Goal: Task Accomplishment & Management: Manage account settings

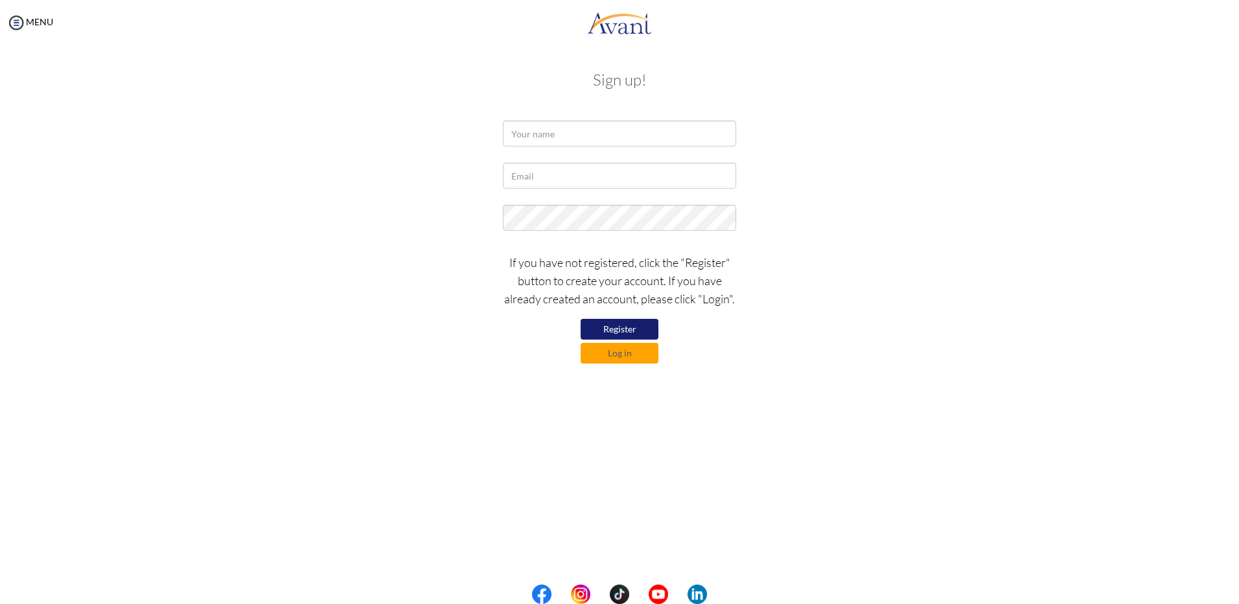
drag, startPoint x: 487, startPoint y: 138, endPoint x: 656, endPoint y: 102, distance: 172.3
click at [543, 128] on div at bounding box center [619, 137] width 758 height 32
click at [643, 118] on div "Sign up! If you have not registered, click the "Register" button to create your…" at bounding box center [619, 215] width 758 height 315
click at [644, 127] on input "text" at bounding box center [619, 134] width 233 height 26
type input "Rebecca Clarke"
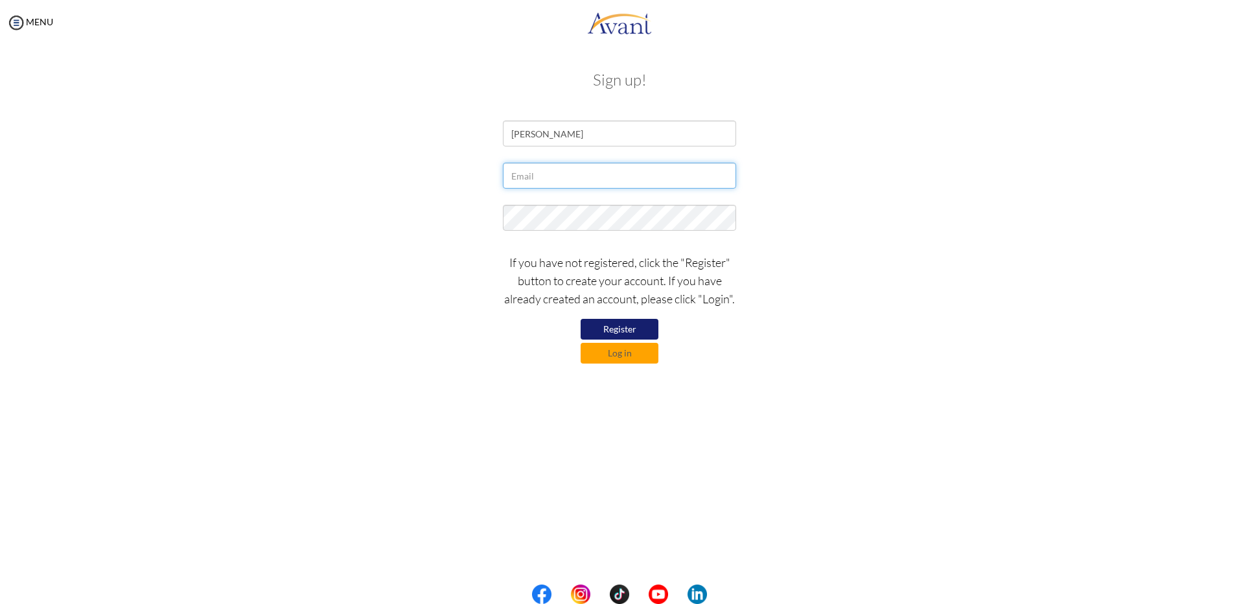
click at [522, 171] on input "text" at bounding box center [619, 176] width 233 height 26
type input "rebecca.clarke@bhb.bm"
click at [593, 347] on button "Log in" at bounding box center [620, 353] width 78 height 21
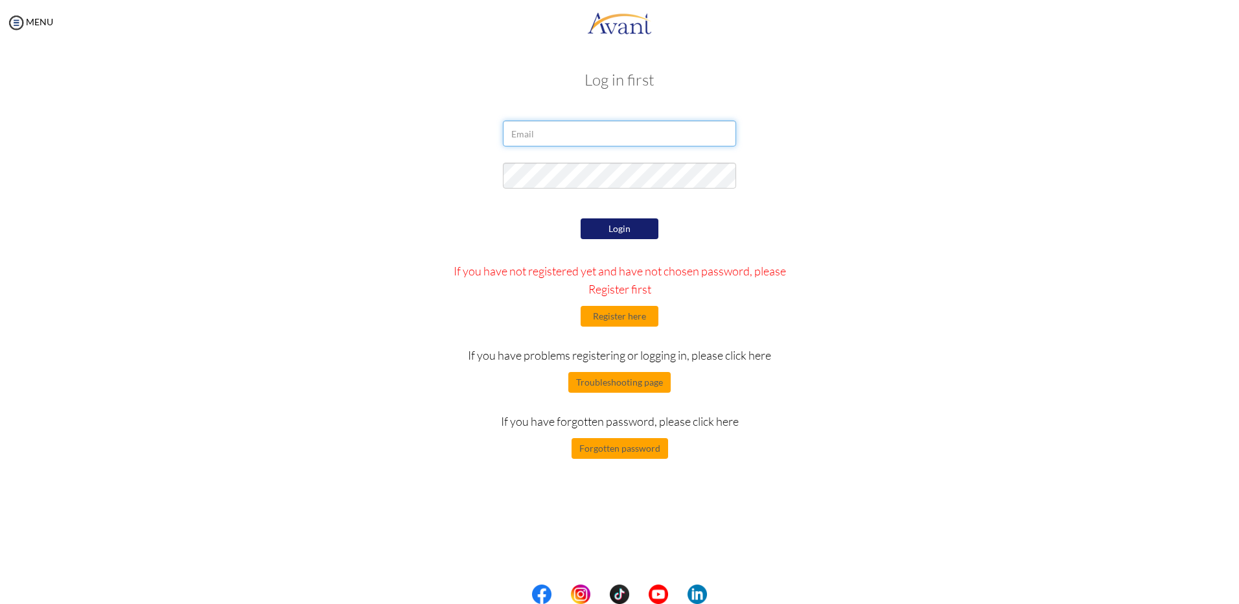
click at [551, 143] on input "email" at bounding box center [619, 134] width 233 height 26
type input "rebecca.clarke@bhb.bm"
click at [614, 229] on button "Login" at bounding box center [620, 228] width 78 height 21
click at [610, 225] on button "Login" at bounding box center [620, 228] width 78 height 21
click at [630, 318] on button "Register here" at bounding box center [620, 316] width 78 height 21
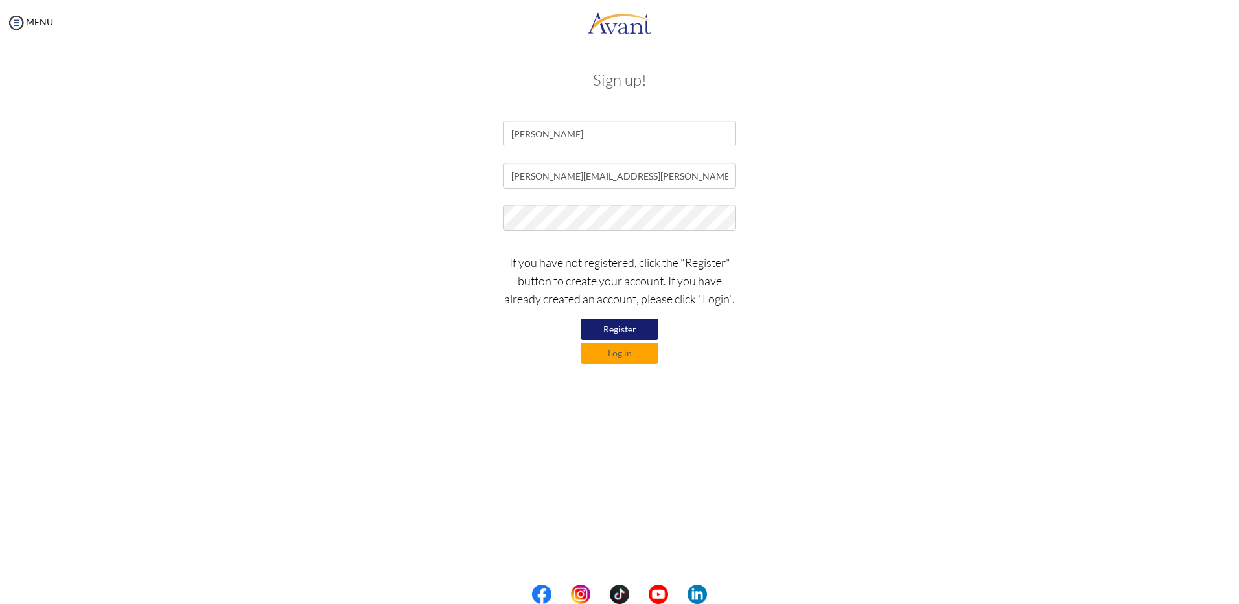
click at [599, 324] on button "Register" at bounding box center [620, 329] width 78 height 21
click at [437, 187] on form "Rebecca Clarke rebecca.clarke@bhb.bm If you have not registered, click the "Reg…" at bounding box center [619, 242] width 739 height 243
click at [618, 330] on button "Register" at bounding box center [620, 329] width 78 height 21
click at [595, 351] on button "Log in" at bounding box center [620, 353] width 78 height 21
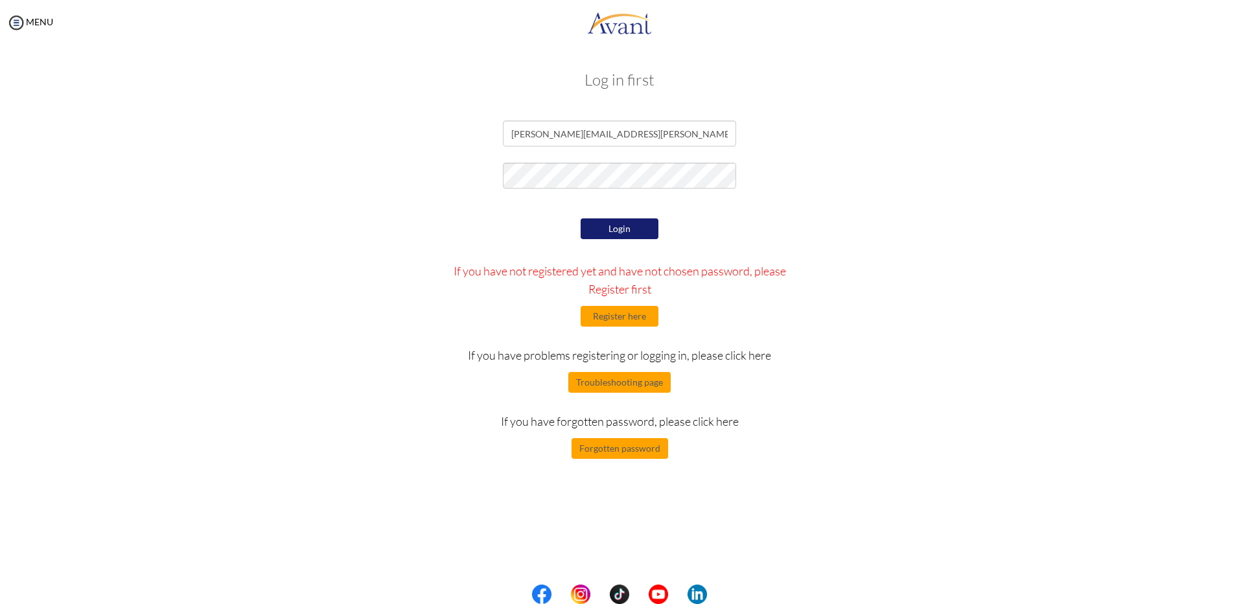
click at [610, 229] on button "Login" at bounding box center [620, 228] width 78 height 21
click at [630, 448] on button "Forgotten password" at bounding box center [620, 448] width 97 height 21
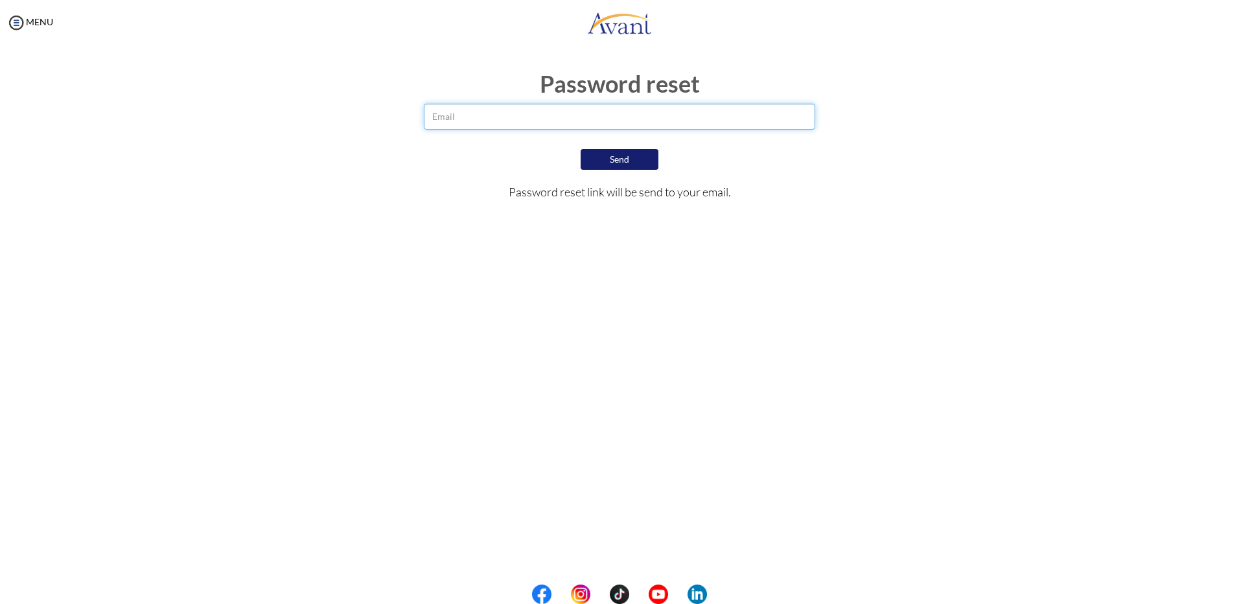
click at [465, 111] on input "email" at bounding box center [619, 117] width 391 height 26
type input "rebecca.clarke@bhb.bm"
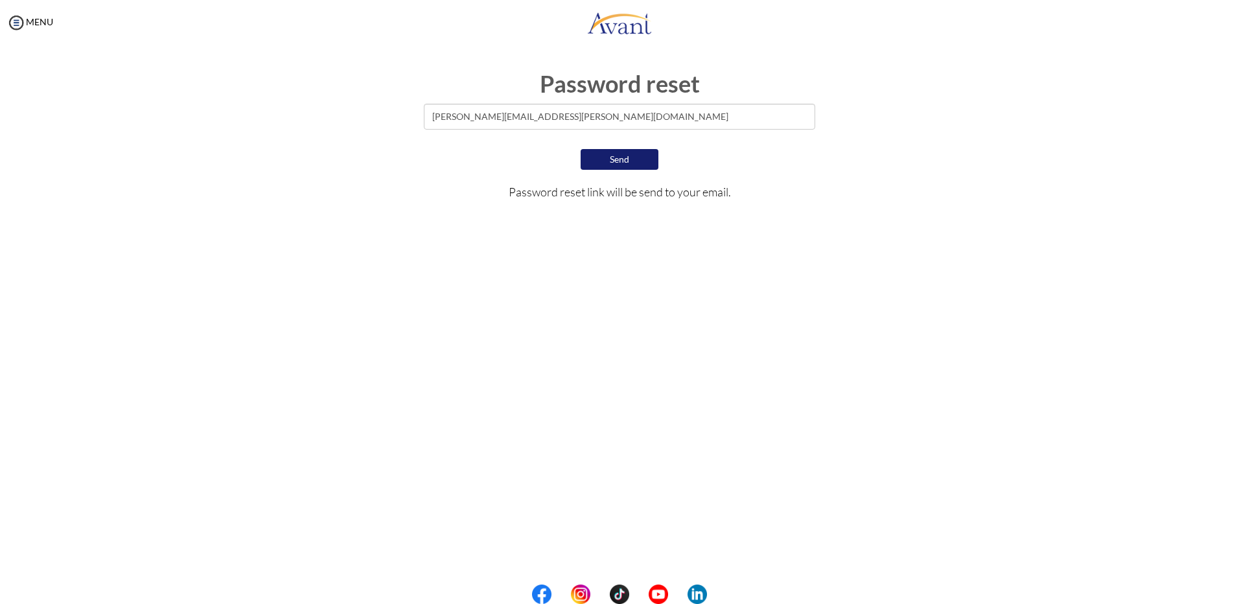
click at [585, 166] on button "Send" at bounding box center [620, 159] width 78 height 21
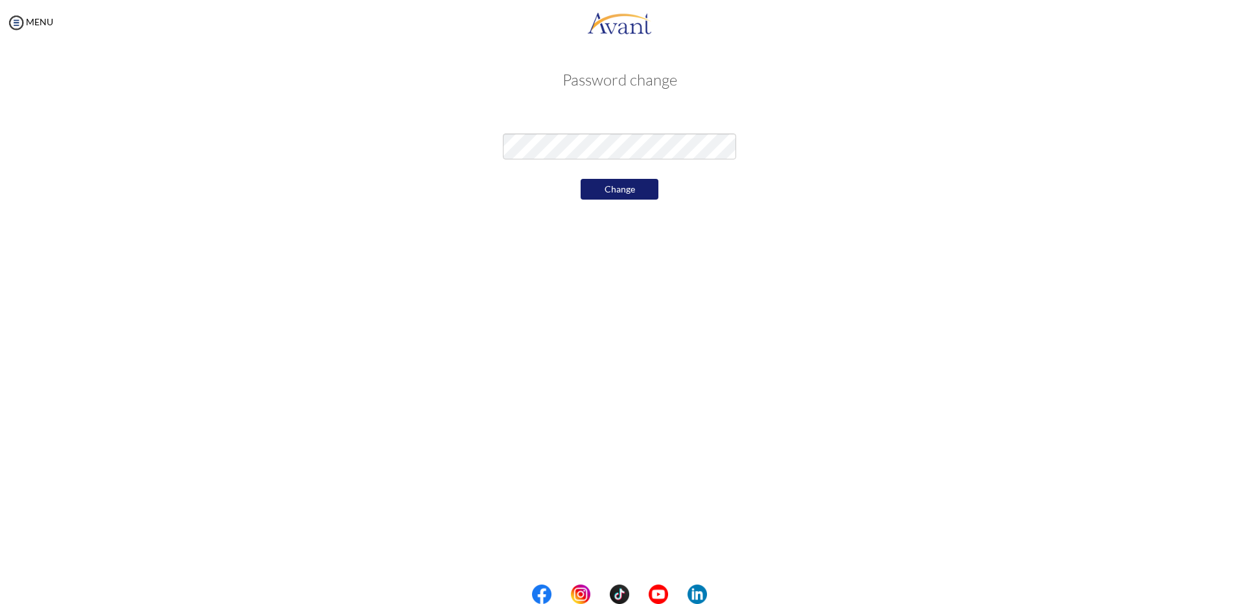
click at [604, 182] on button "Change" at bounding box center [620, 189] width 78 height 21
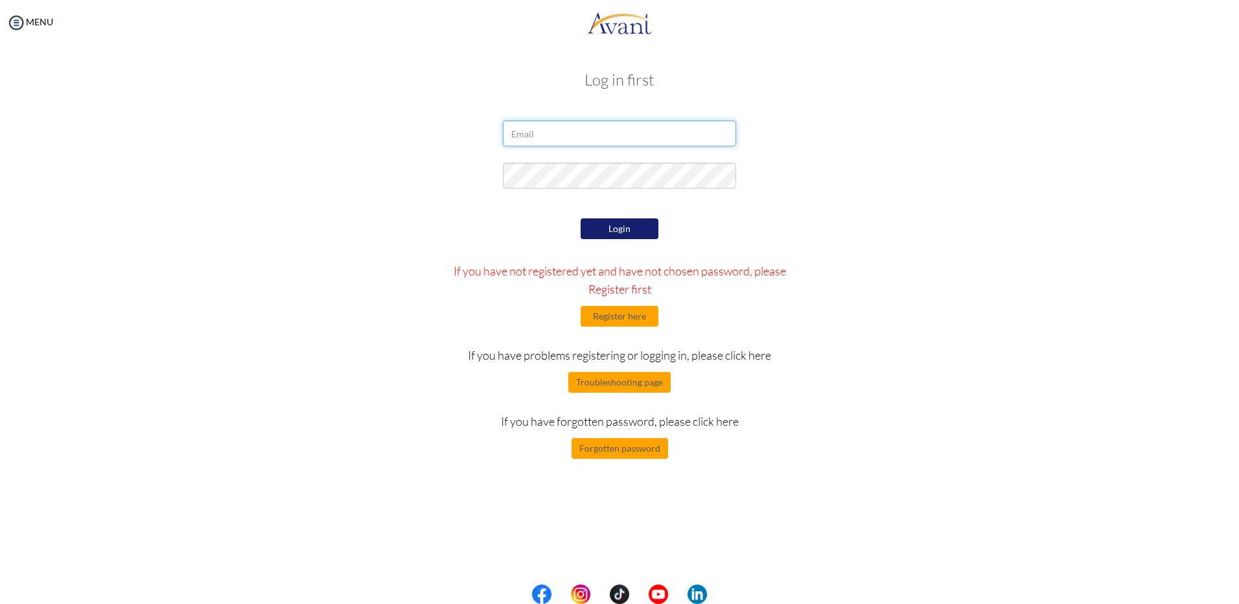
click at [590, 128] on input "email" at bounding box center [619, 134] width 233 height 26
type input "rebecca.clarke@bhb.bm"
click at [595, 225] on button "Login" at bounding box center [620, 228] width 78 height 21
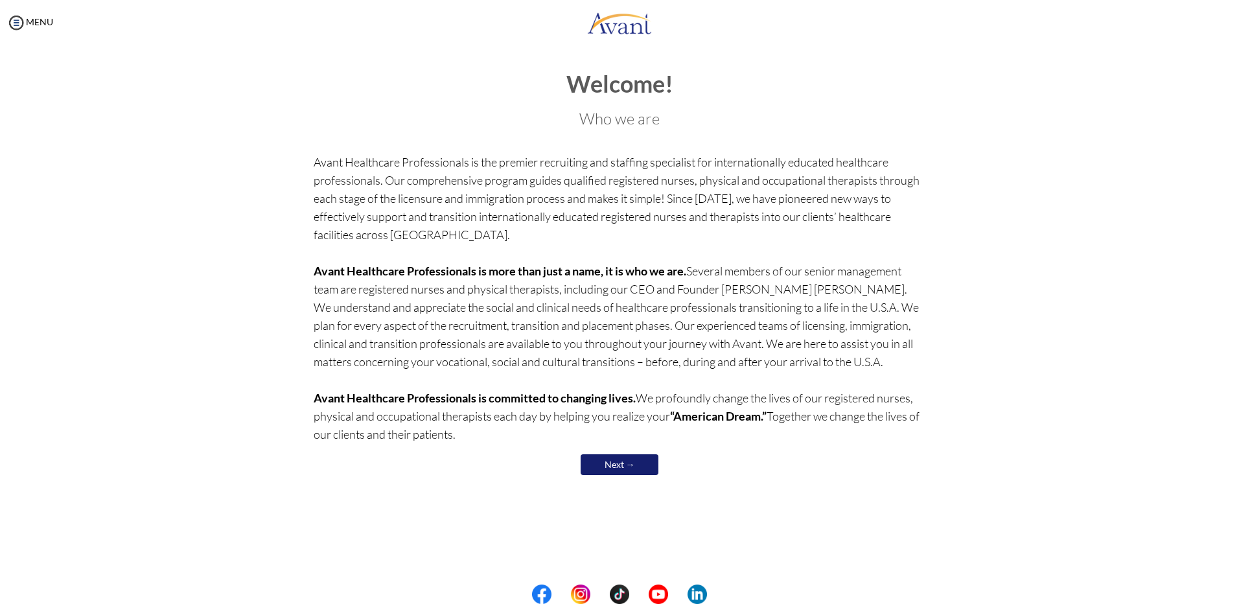
click at [638, 474] on link "Next →" at bounding box center [620, 464] width 78 height 21
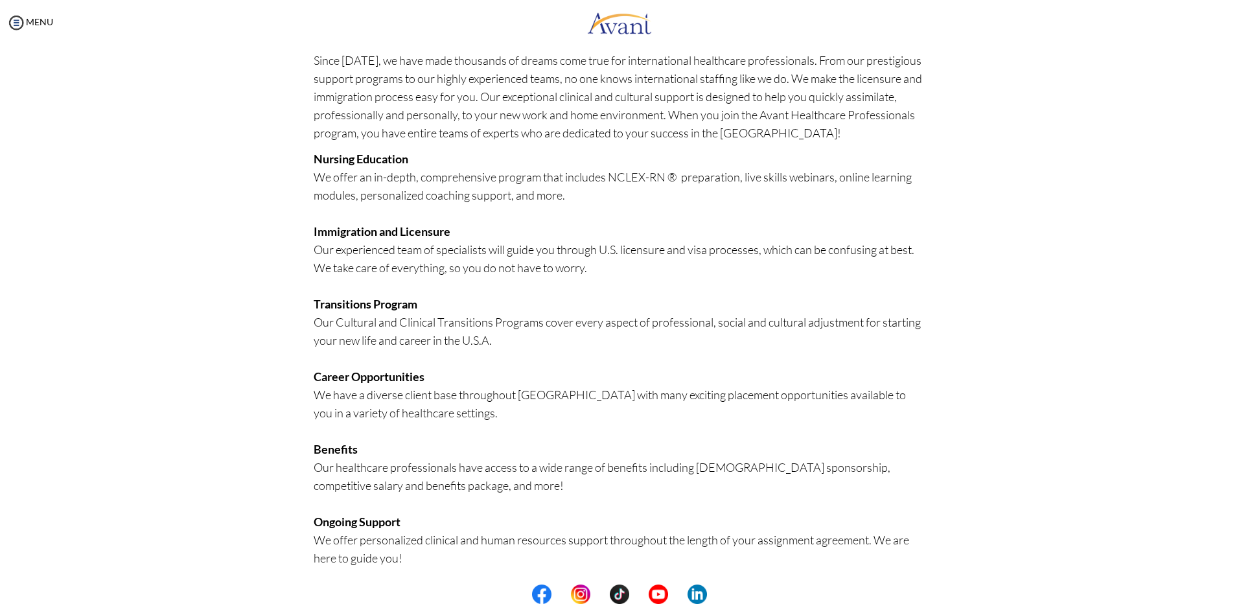
scroll to position [124, 0]
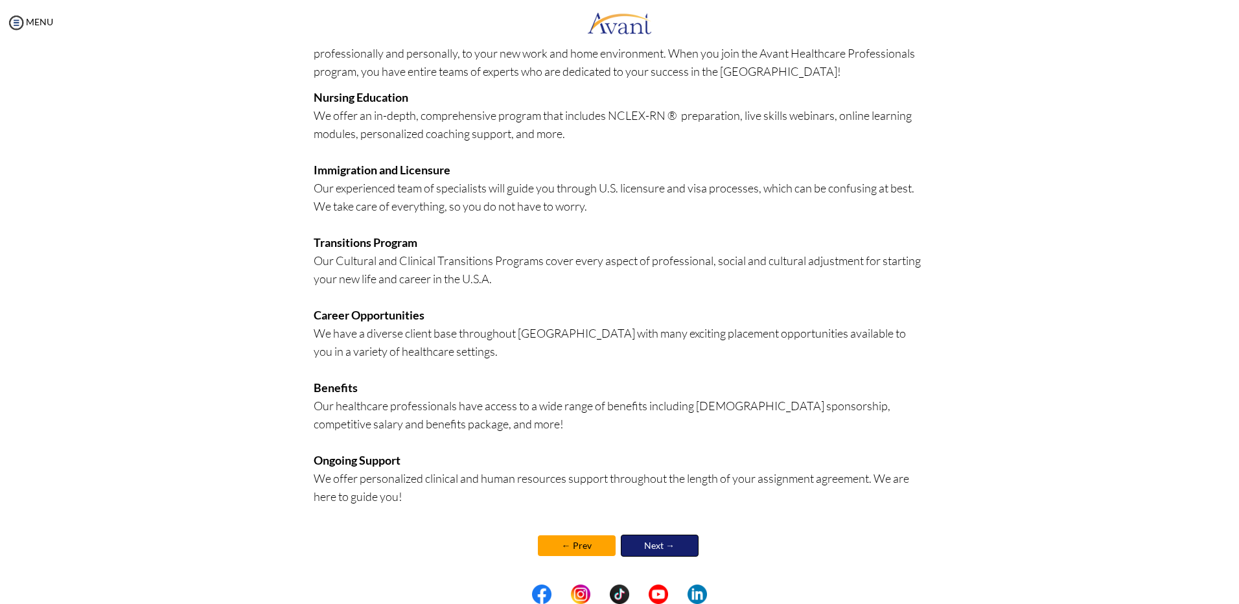
click at [649, 543] on link "Next →" at bounding box center [660, 546] width 78 height 22
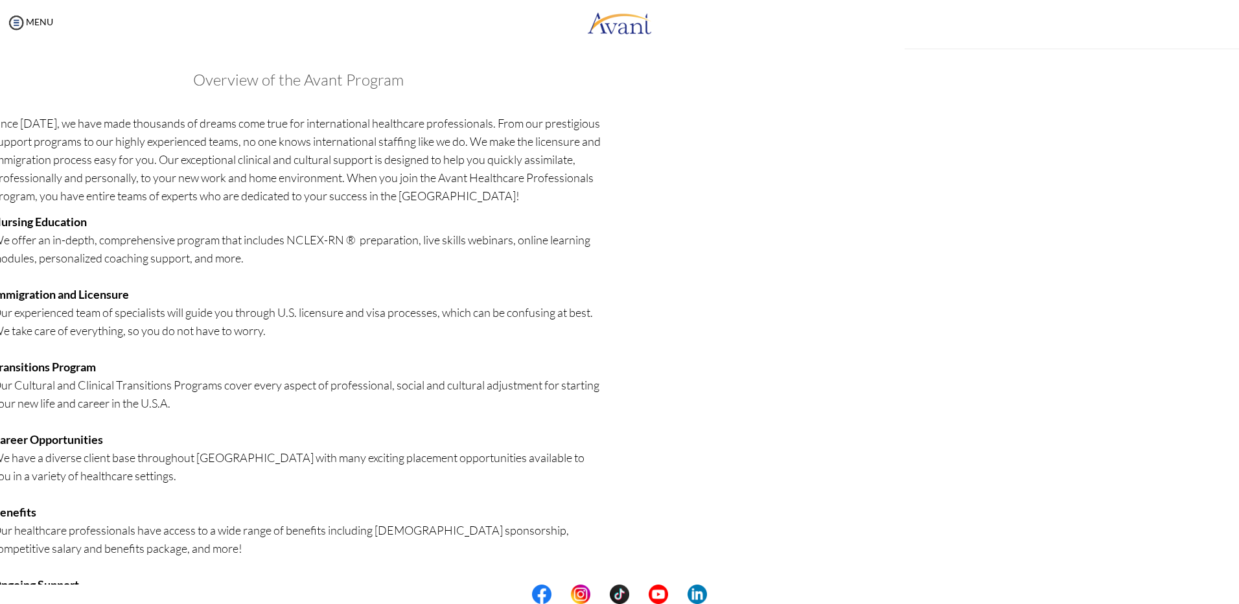
scroll to position [126, 0]
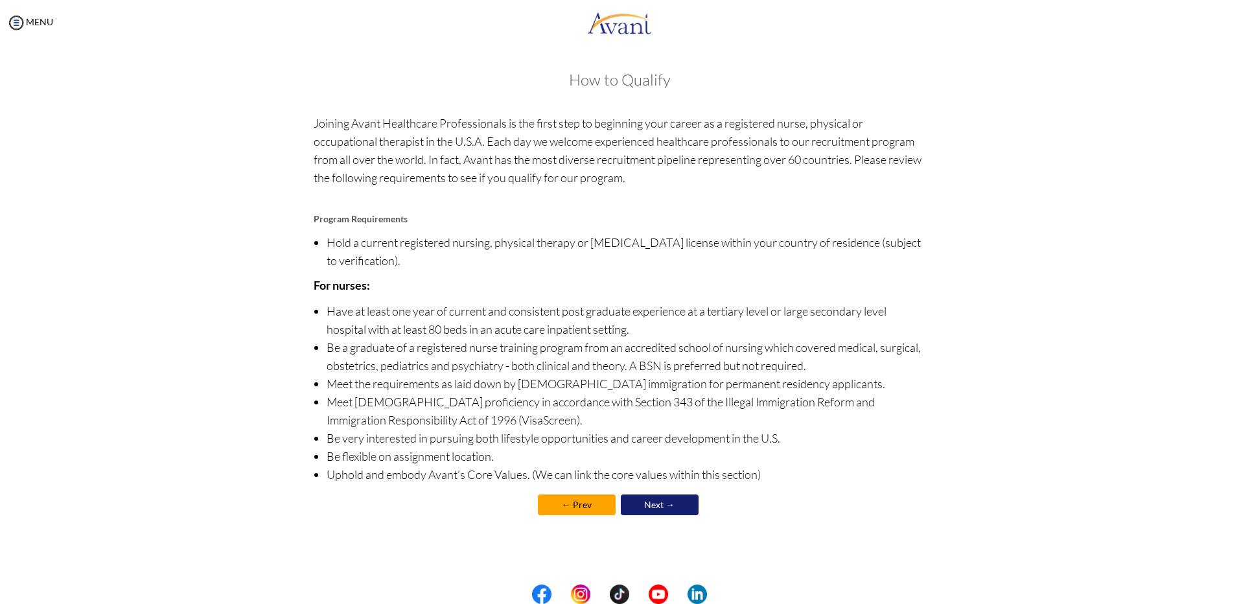
click at [643, 505] on link "Next →" at bounding box center [660, 504] width 78 height 21
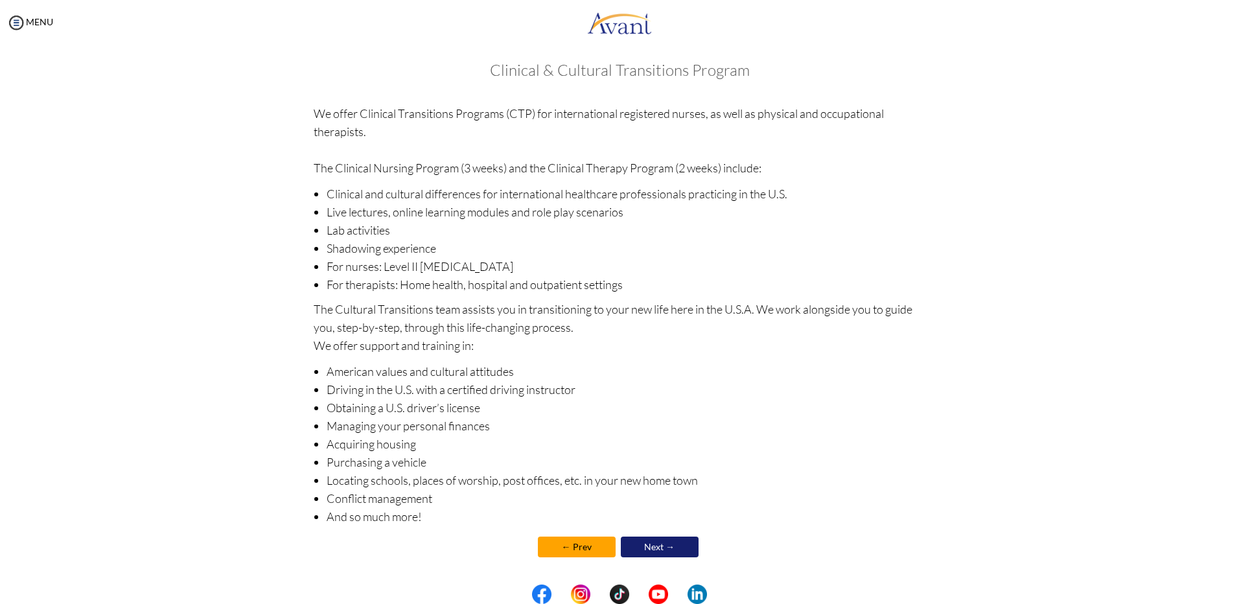
scroll to position [12, 0]
click at [641, 543] on link "Next →" at bounding box center [660, 545] width 78 height 21
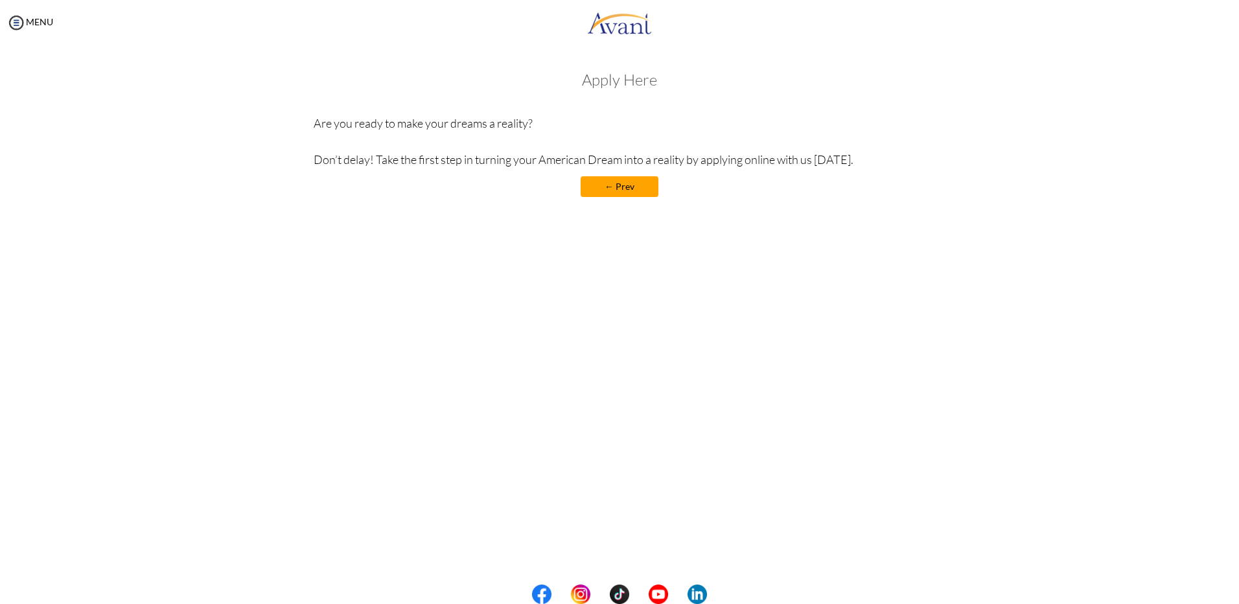
click at [632, 186] on link "← Prev" at bounding box center [620, 186] width 78 height 21
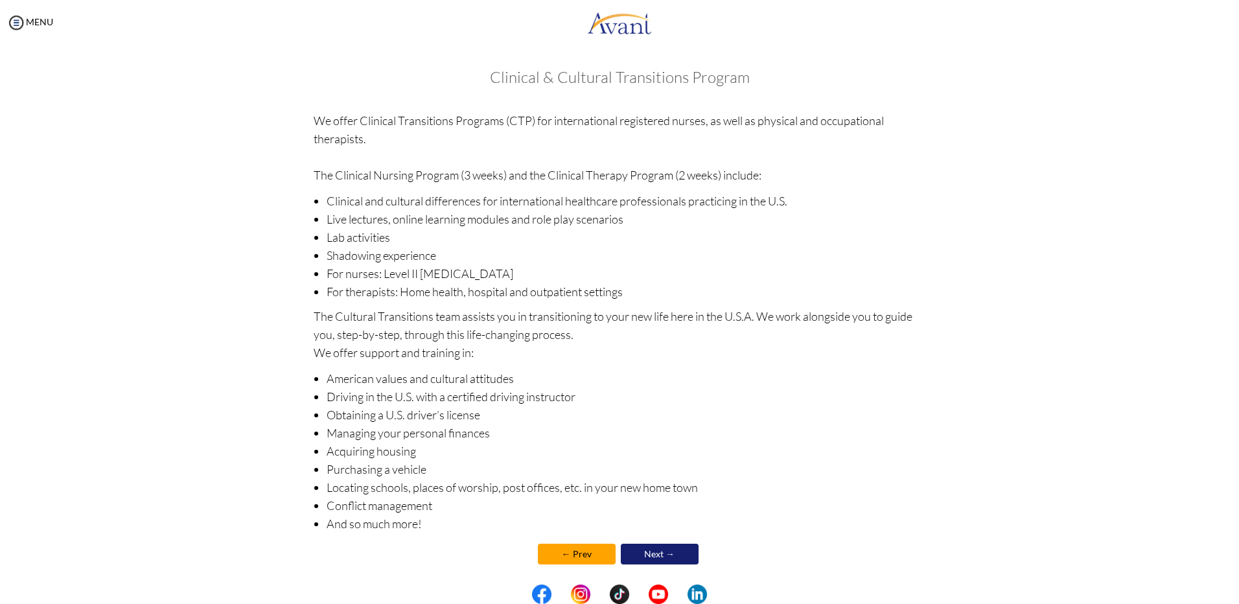
scroll to position [0, 0]
click at [17, 29] on img at bounding box center [15, 22] width 19 height 19
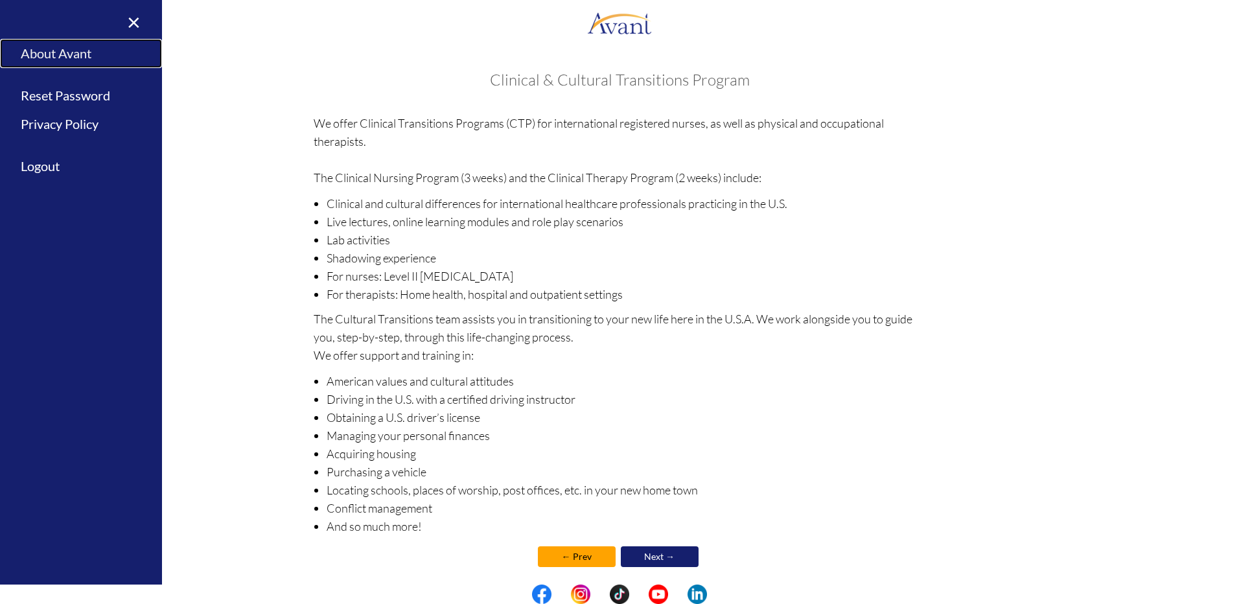
click at [62, 57] on link "About Avant" at bounding box center [81, 53] width 162 height 29
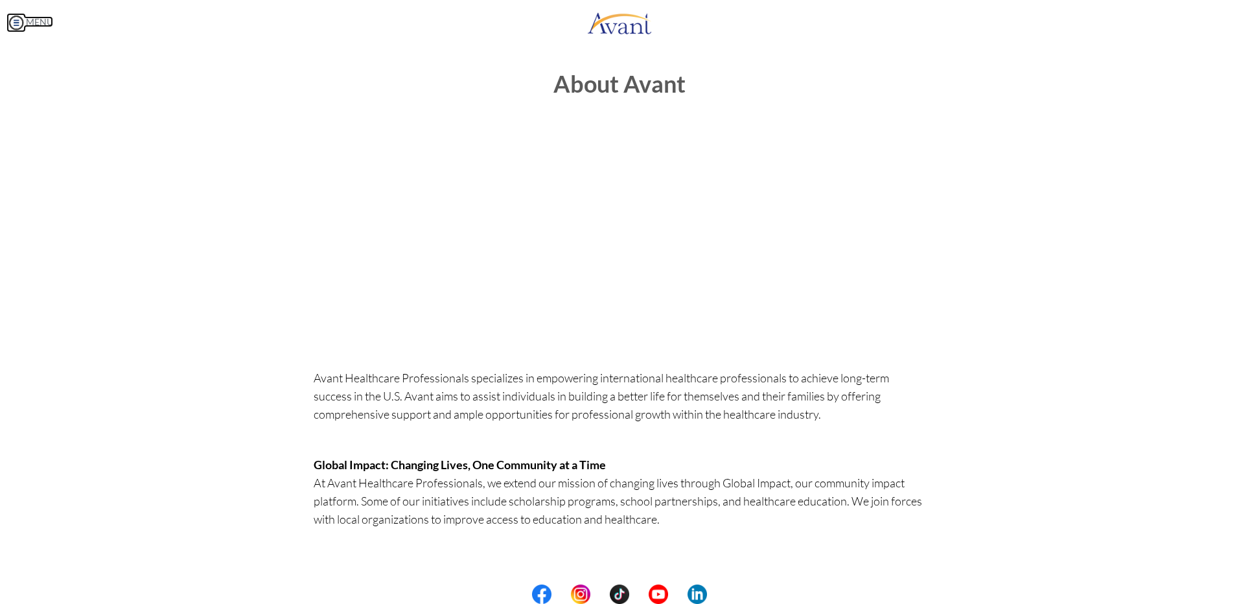
click at [18, 25] on img at bounding box center [15, 22] width 19 height 19
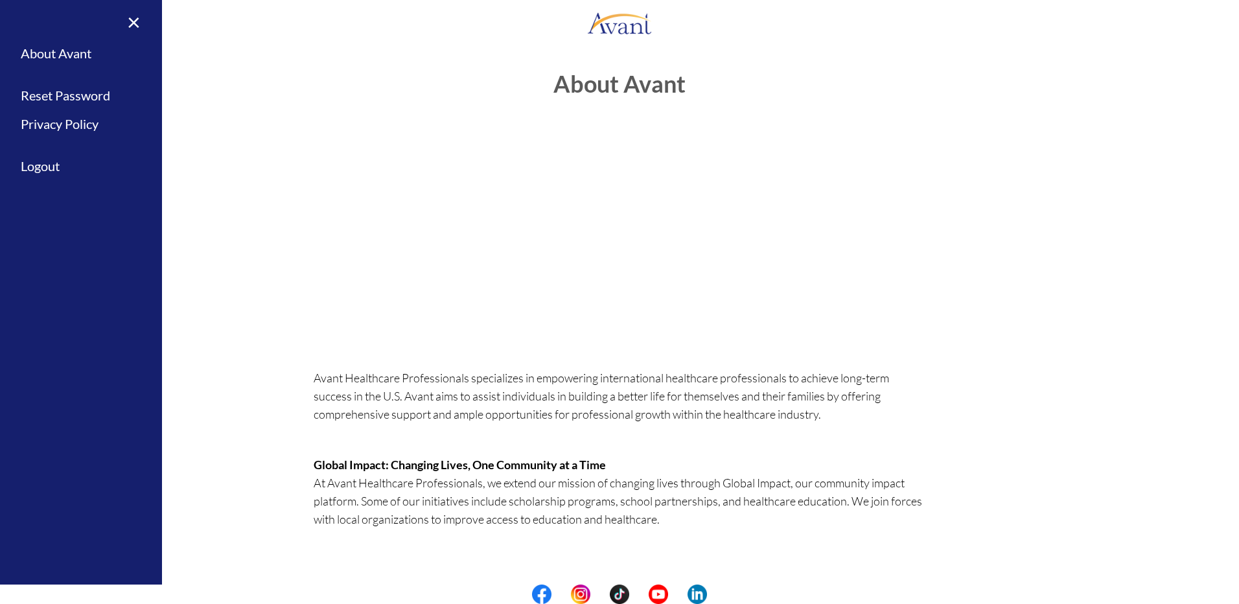
drag, startPoint x: 1058, startPoint y: 250, endPoint x: 1142, endPoint y: 279, distance: 89.1
click at [1057, 256] on div "About Avant Avant Healthcare Professionals specializes in empowering internatio…" at bounding box center [619, 459] width 1213 height 802
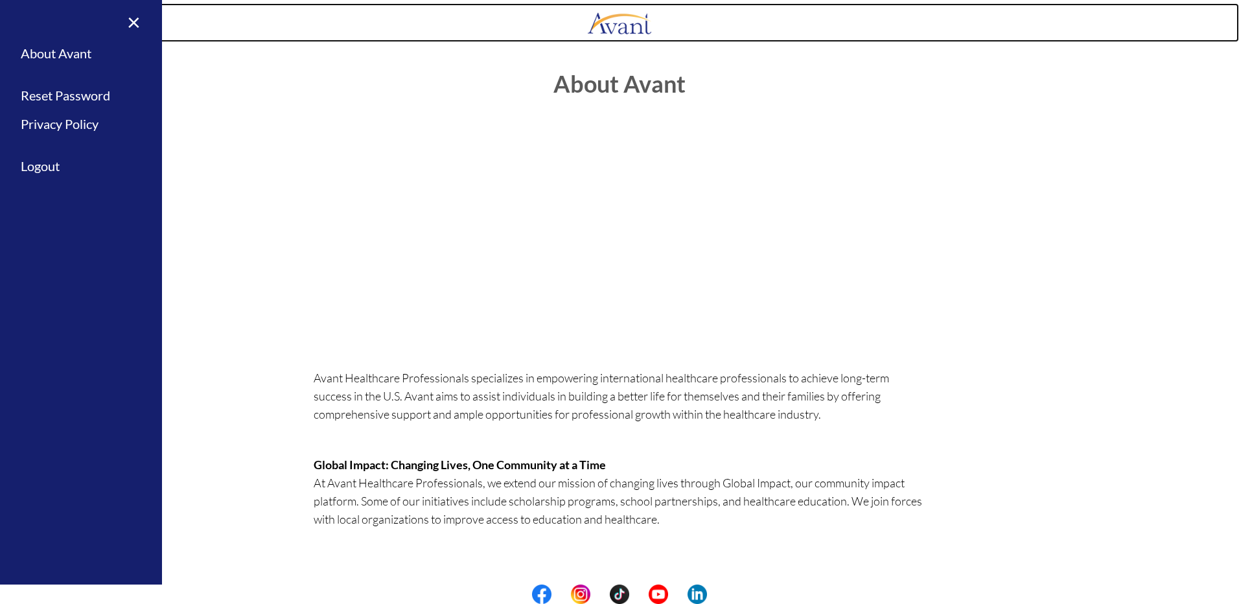
click at [616, 23] on img at bounding box center [619, 22] width 65 height 39
click at [609, 31] on img at bounding box center [619, 22] width 65 height 39
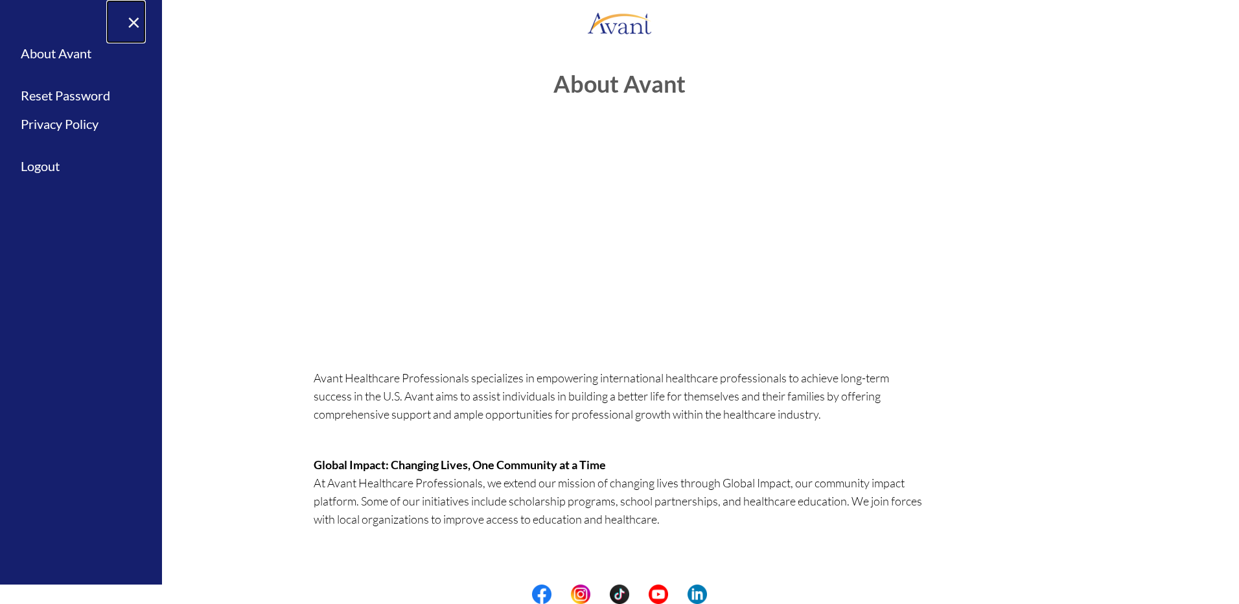
click at [125, 21] on link "×" at bounding box center [126, 21] width 40 height 43
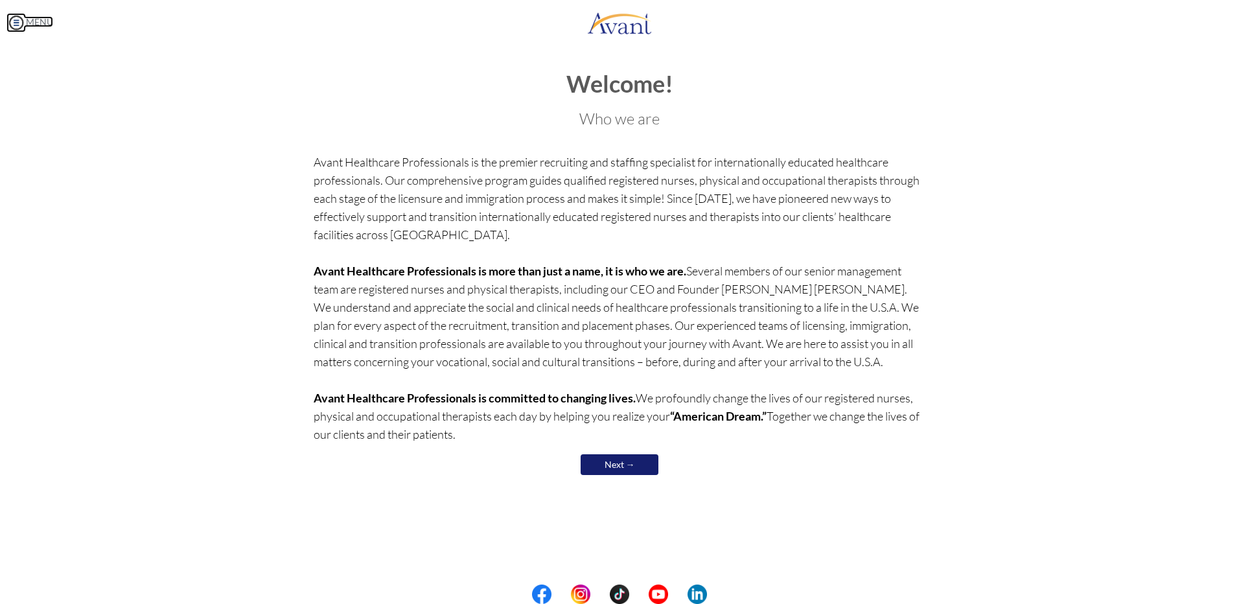
click at [27, 26] on link "MENU" at bounding box center [29, 21] width 47 height 11
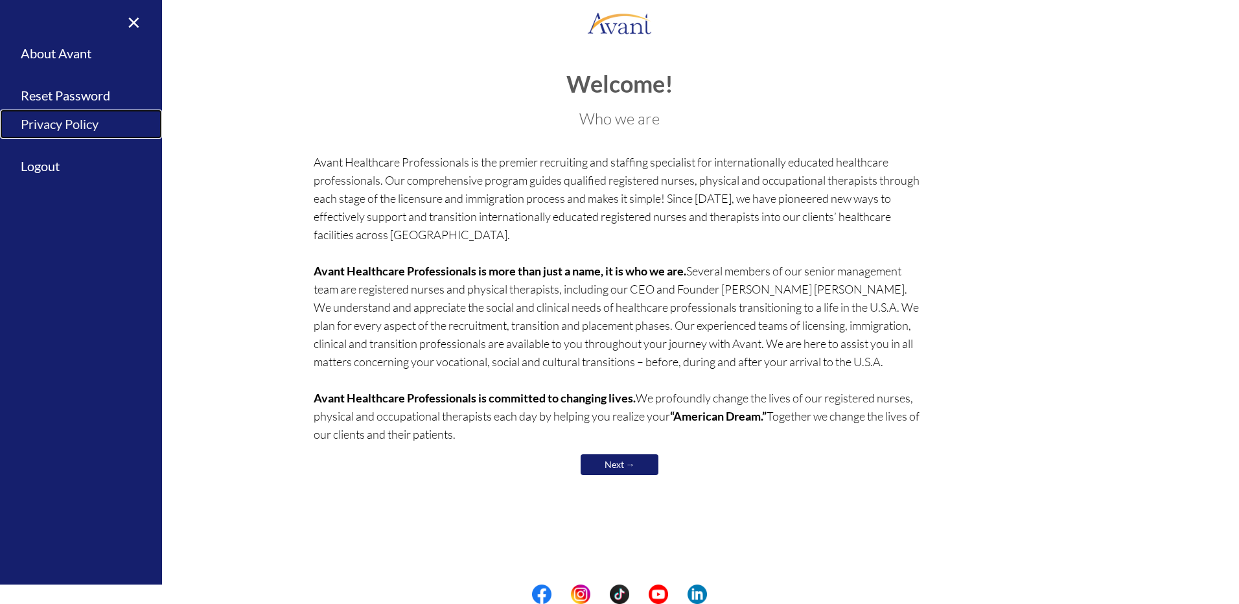
click at [79, 130] on link "Privacy Policy" at bounding box center [81, 124] width 162 height 29
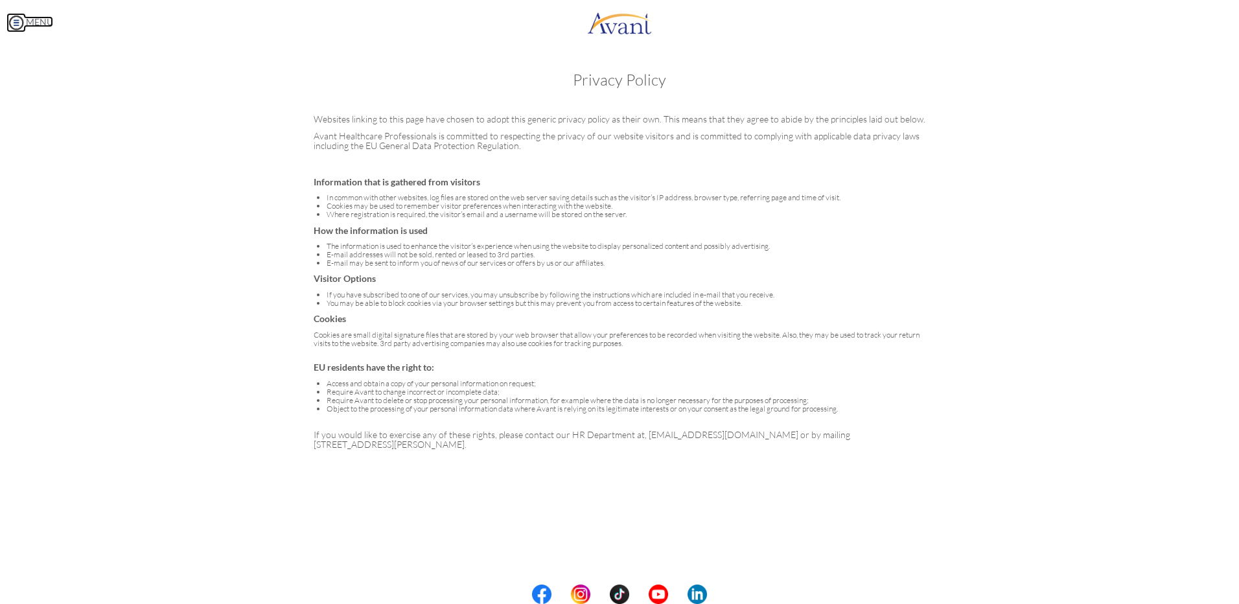
click at [17, 29] on img at bounding box center [15, 22] width 19 height 19
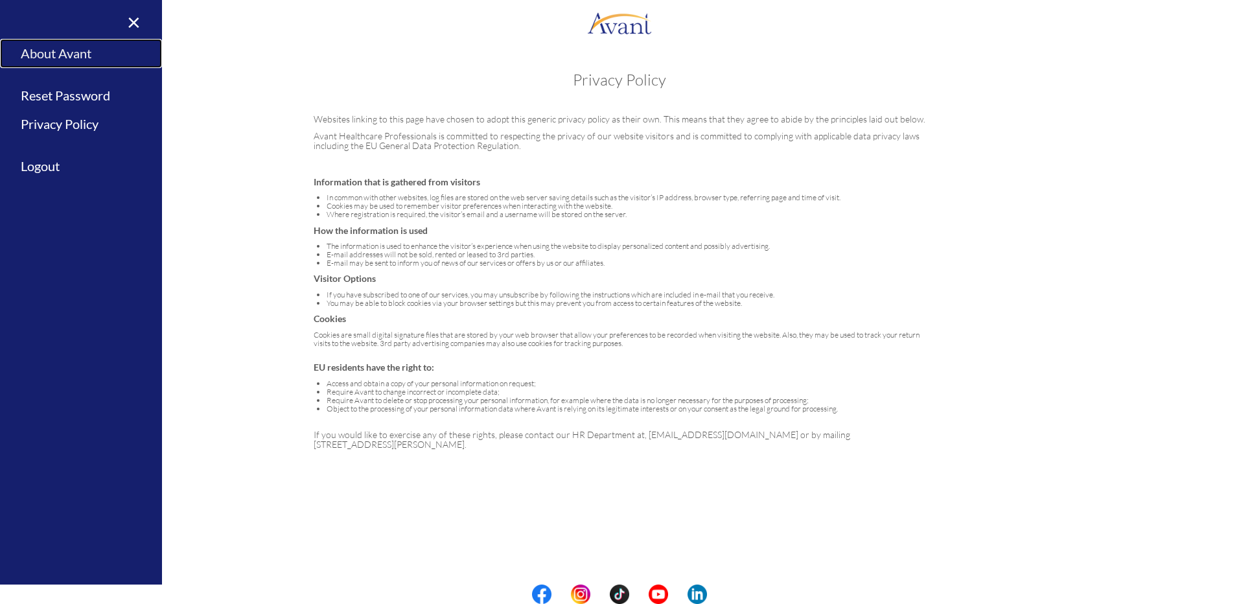
click at [49, 52] on link "About Avant" at bounding box center [81, 53] width 162 height 29
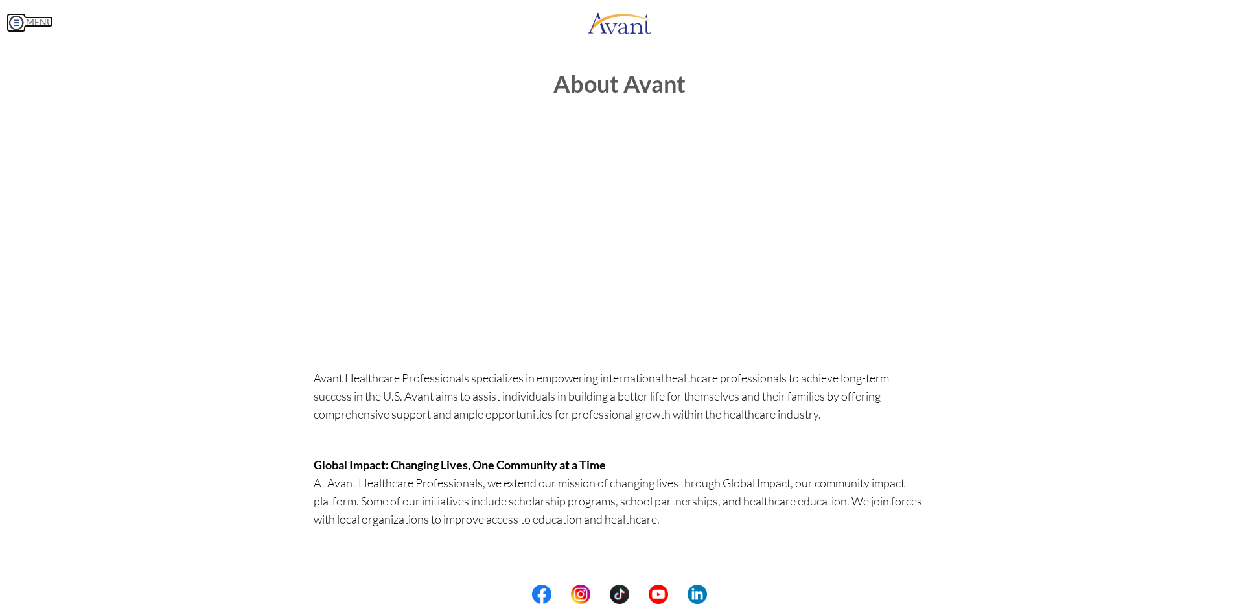
click at [21, 29] on body "Maintenance break. Please come back in 2 hours. MENU My Status What is the next…" at bounding box center [619, 302] width 1239 height 604
click at [18, 23] on img at bounding box center [15, 22] width 19 height 19
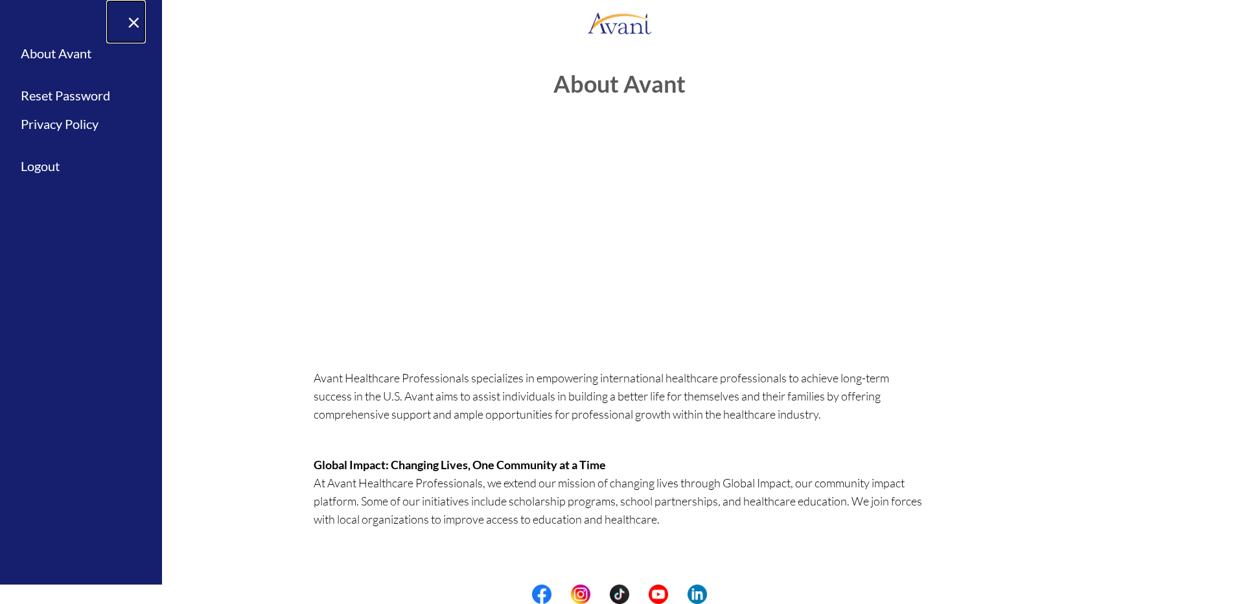
click at [133, 22] on link "×" at bounding box center [126, 21] width 40 height 43
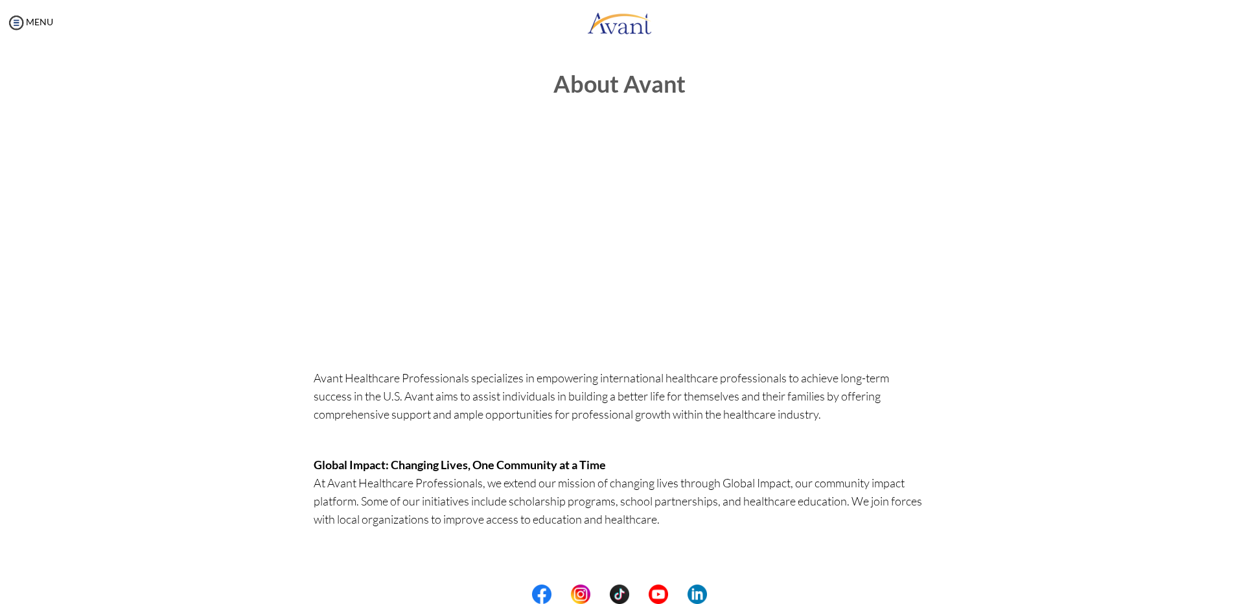
click at [897, 179] on body "Maintenance break. Please come back in 2 hours. MENU My Status What is the next…" at bounding box center [619, 302] width 1239 height 604
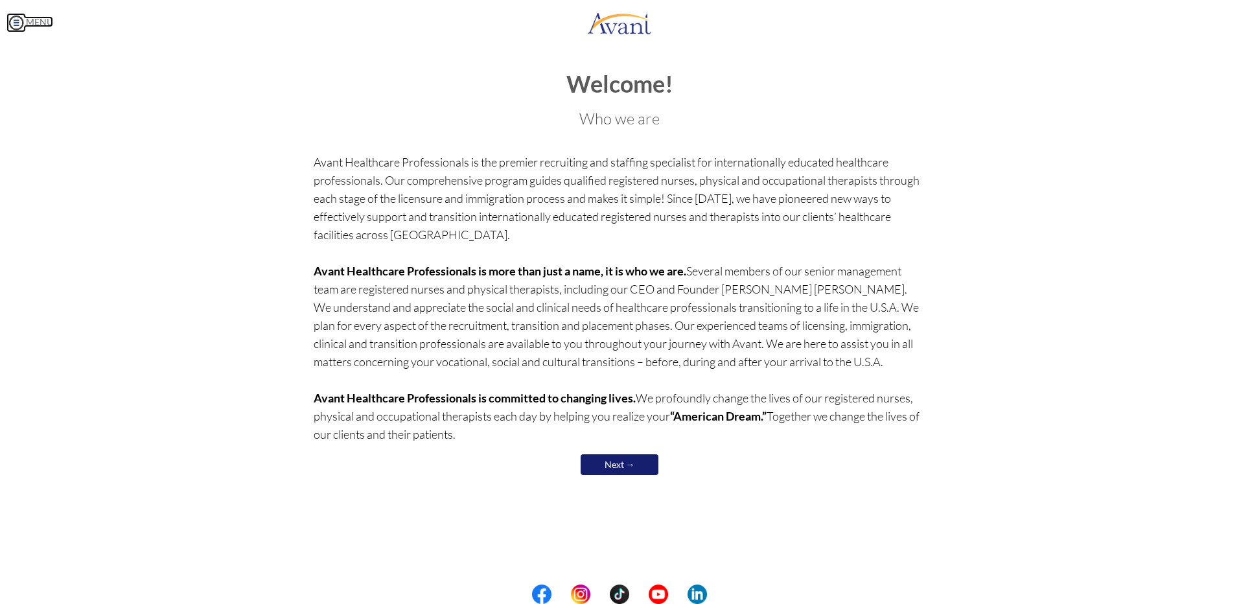
click at [10, 27] on img at bounding box center [15, 22] width 19 height 19
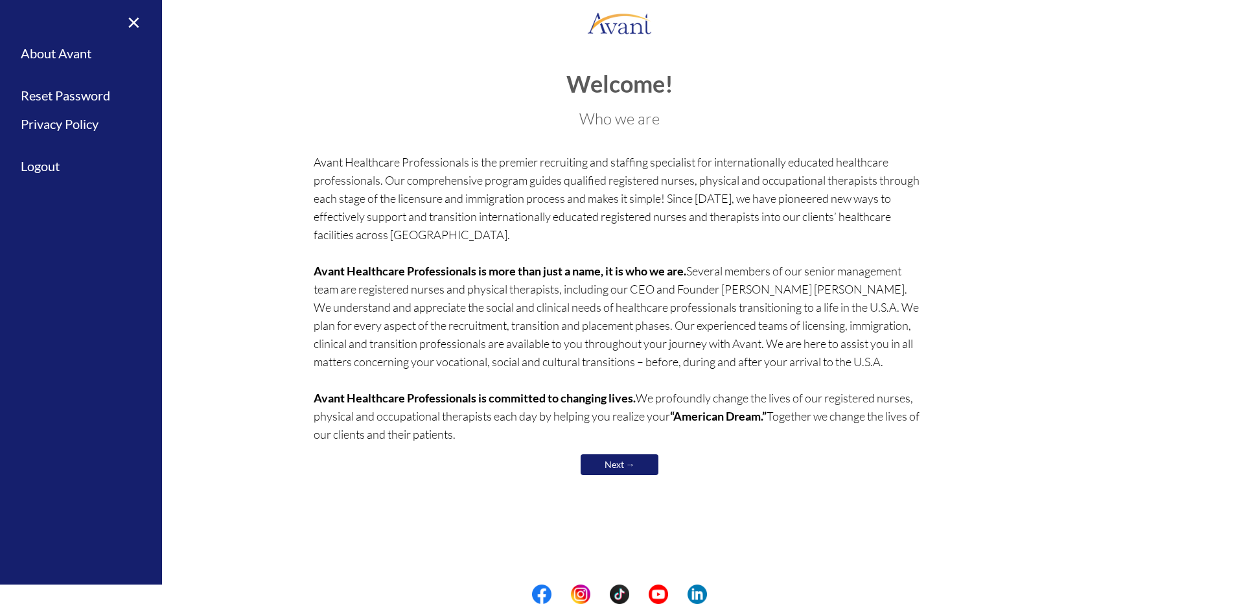
click at [601, 468] on link "Next →" at bounding box center [620, 464] width 78 height 21
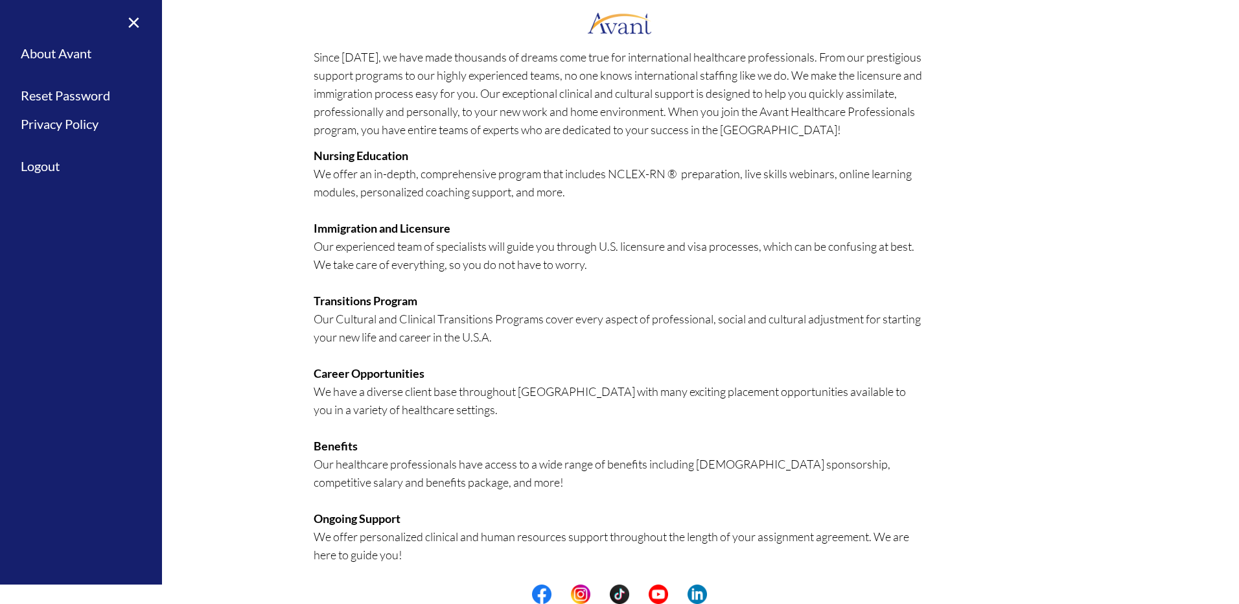
scroll to position [124, 0]
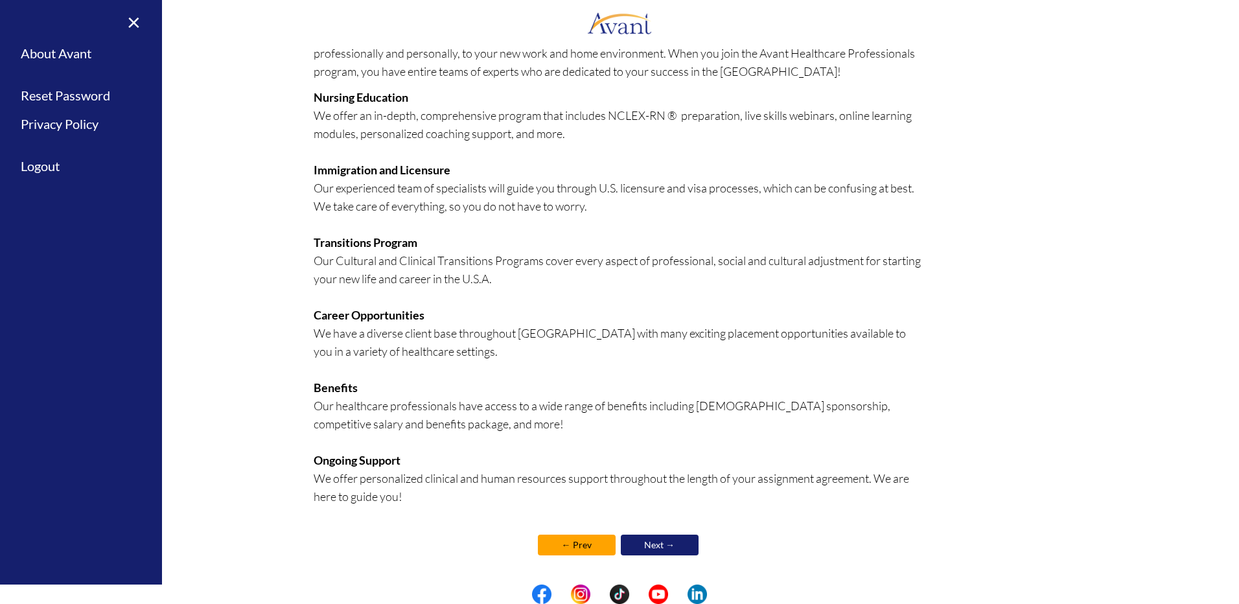
click at [621, 543] on link "Next →" at bounding box center [660, 545] width 78 height 21
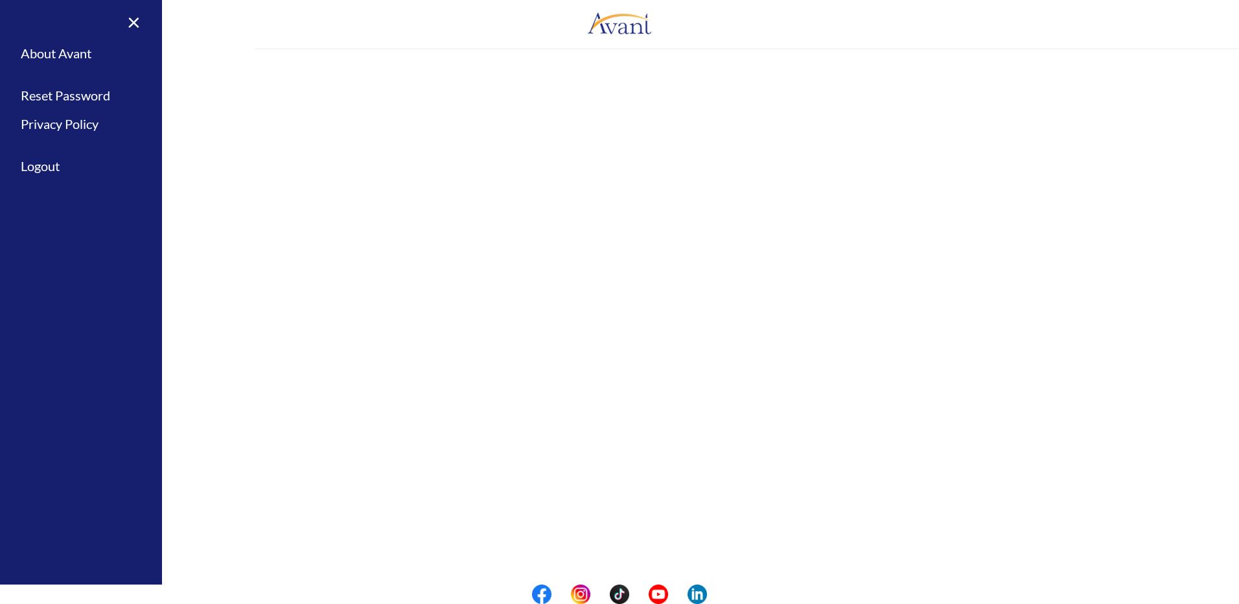
scroll to position [0, 0]
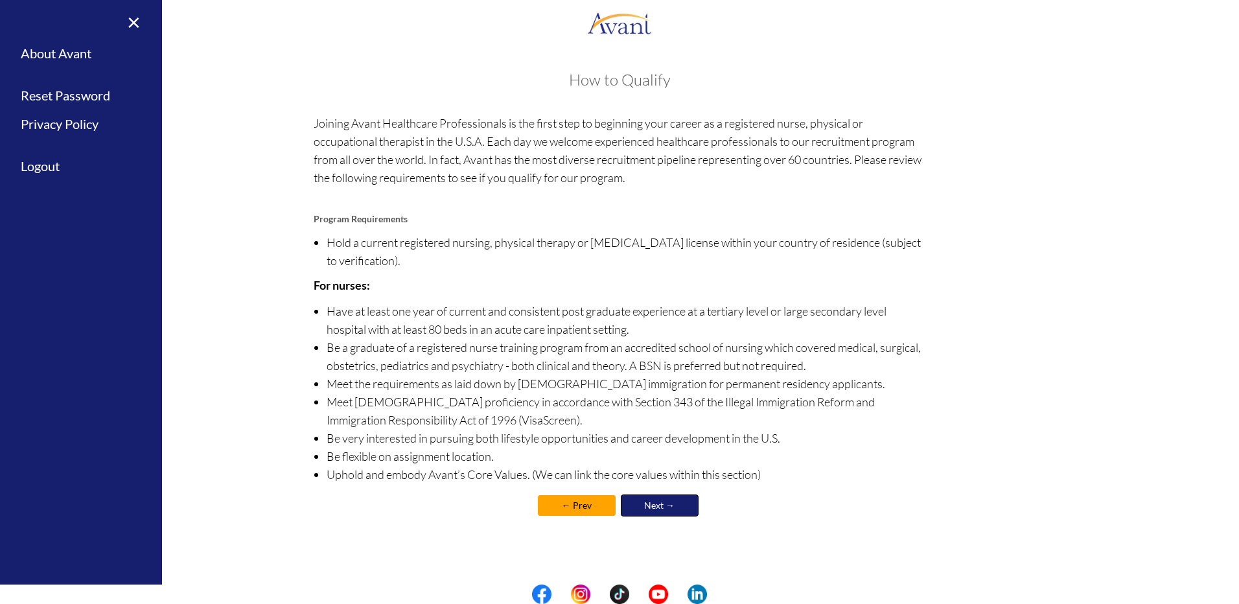
click at [675, 506] on link "Next →" at bounding box center [660, 505] width 78 height 22
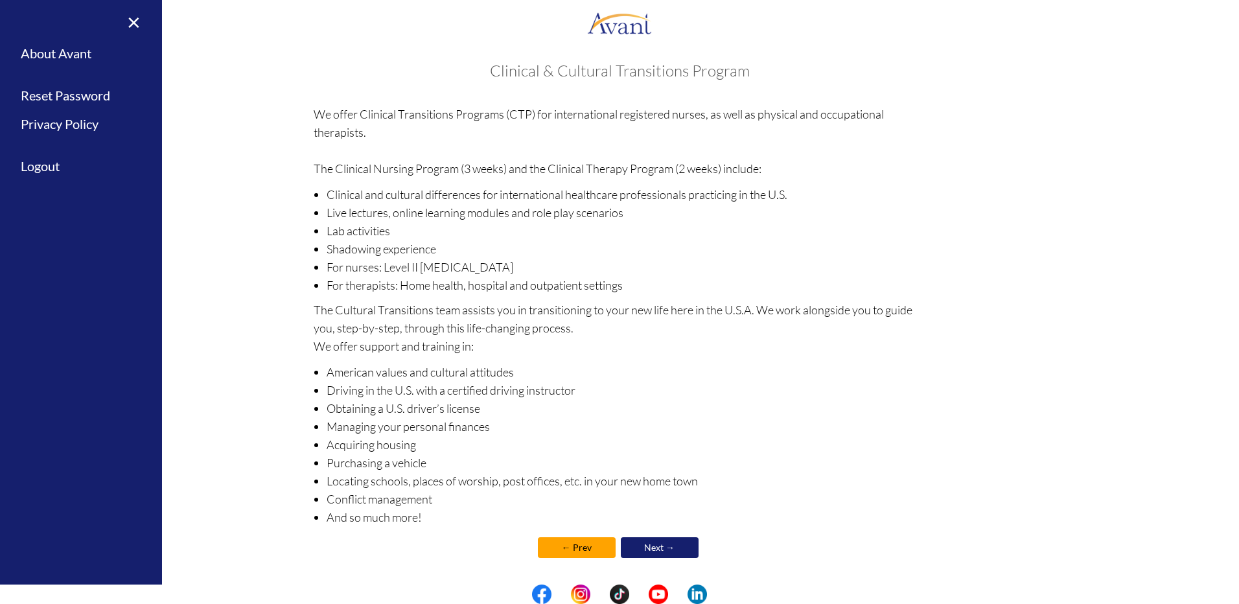
scroll to position [12, 0]
click at [625, 537] on link "Next →" at bounding box center [660, 545] width 78 height 21
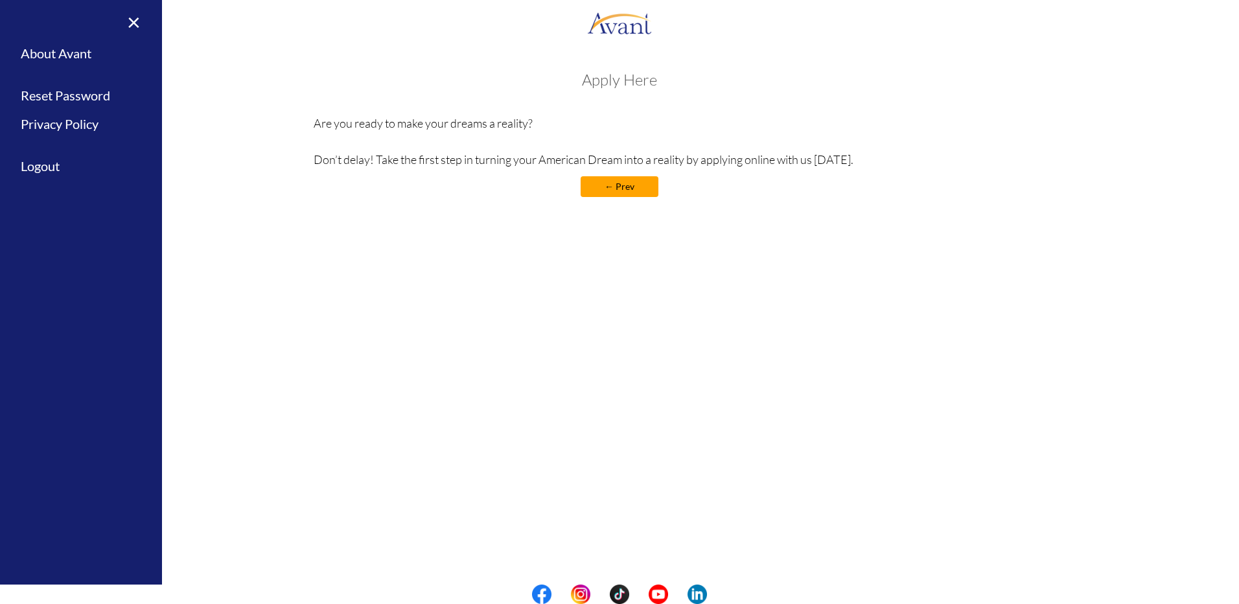
click at [609, 82] on h3 "Apply Here" at bounding box center [620, 79] width 612 height 17
click at [133, 14] on link "×" at bounding box center [126, 21] width 40 height 43
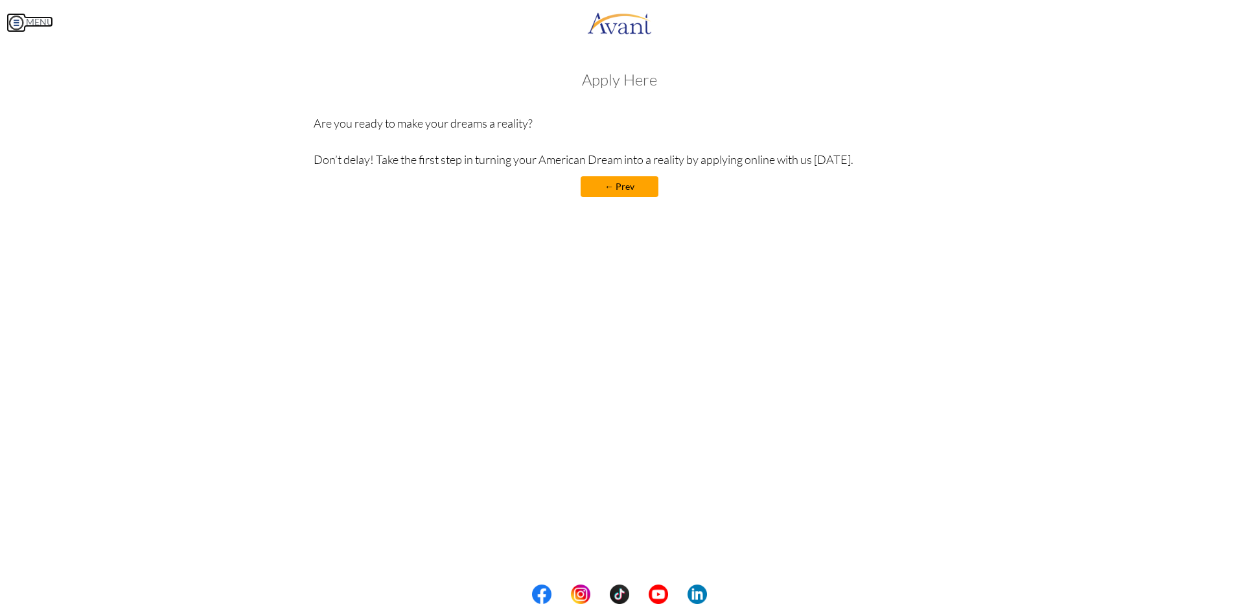
click at [22, 20] on img at bounding box center [15, 22] width 19 height 19
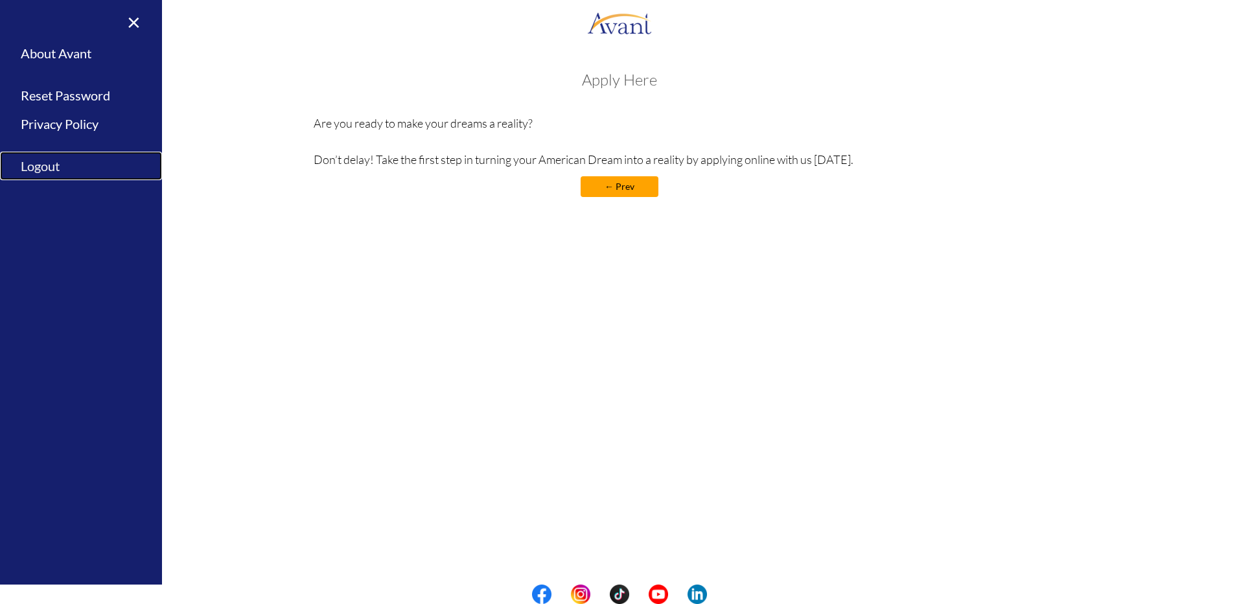
click at [56, 167] on link "Logout" at bounding box center [81, 166] width 162 height 29
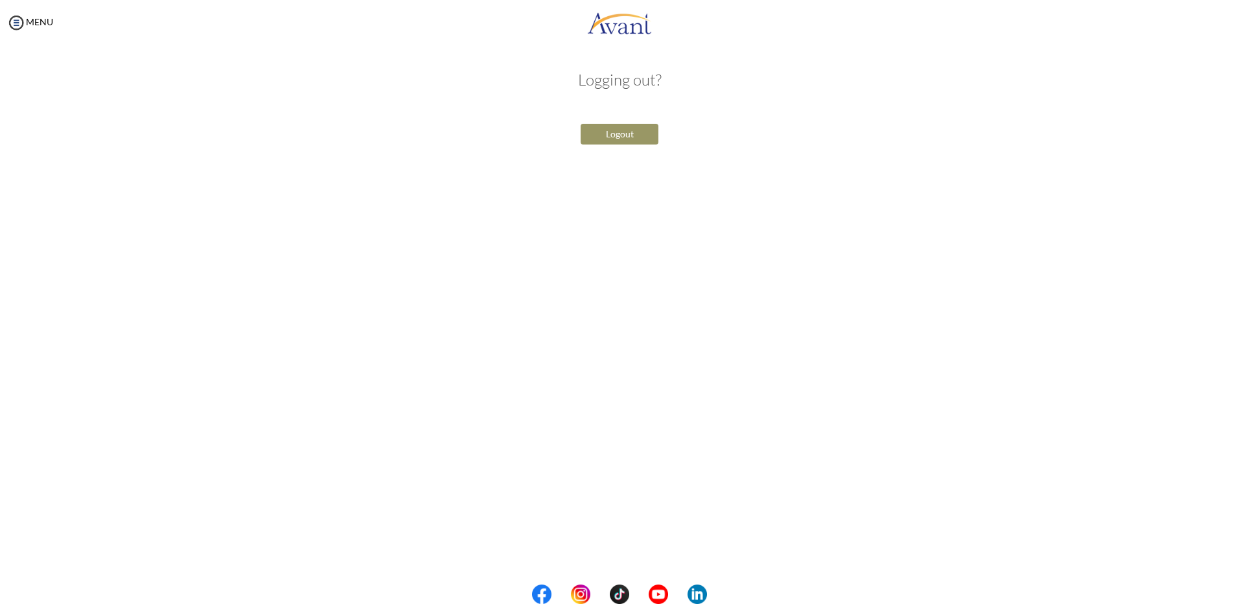
click at [642, 136] on button "Logout" at bounding box center [620, 134] width 78 height 21
